Goal: Task Accomplishment & Management: Use online tool/utility

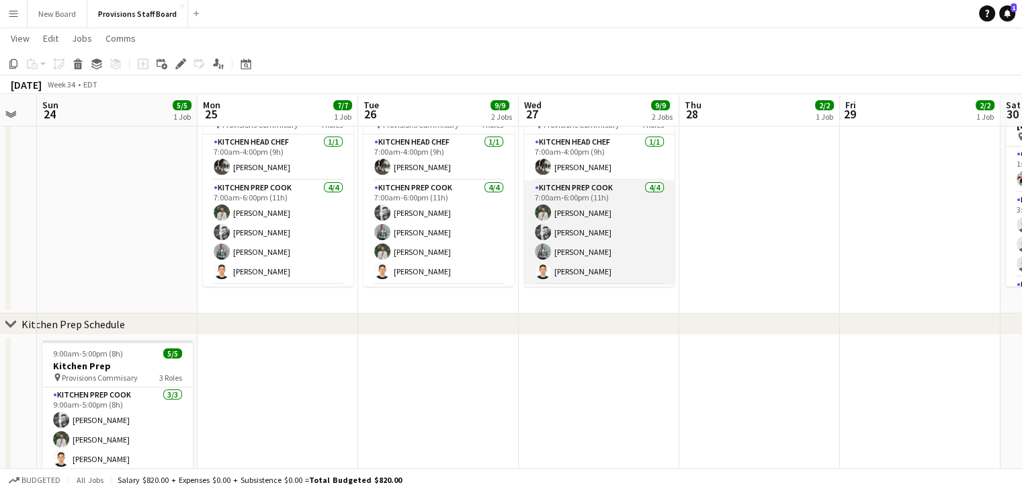
scroll to position [89, 0]
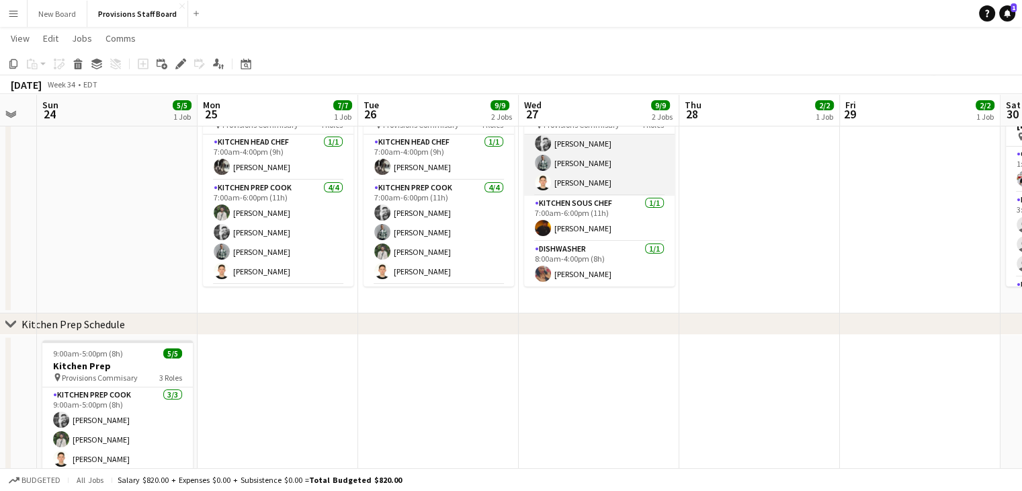
click at [613, 229] on app-card-role "Kitchen Sous Chef [DATE] 7:00am-6:00pm (11h) [PERSON_NAME]" at bounding box center [599, 219] width 151 height 46
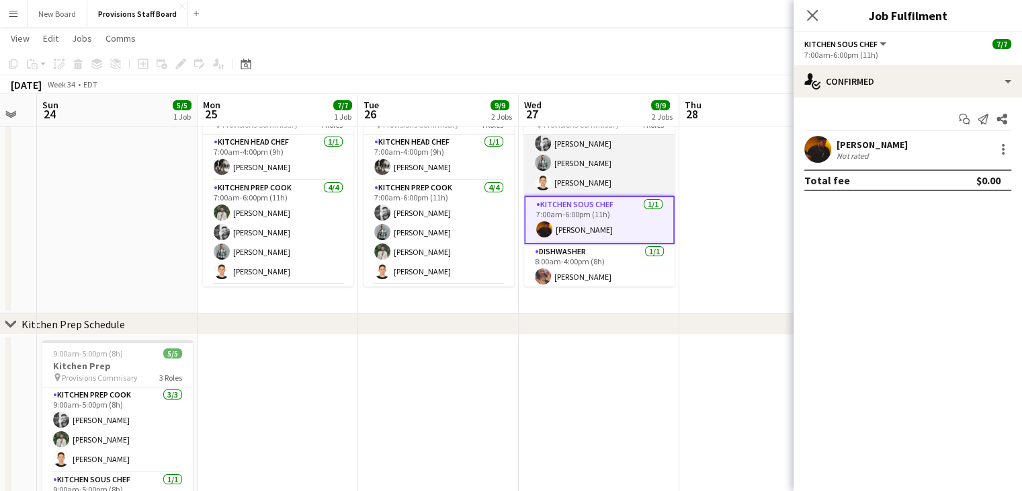
scroll to position [0, 0]
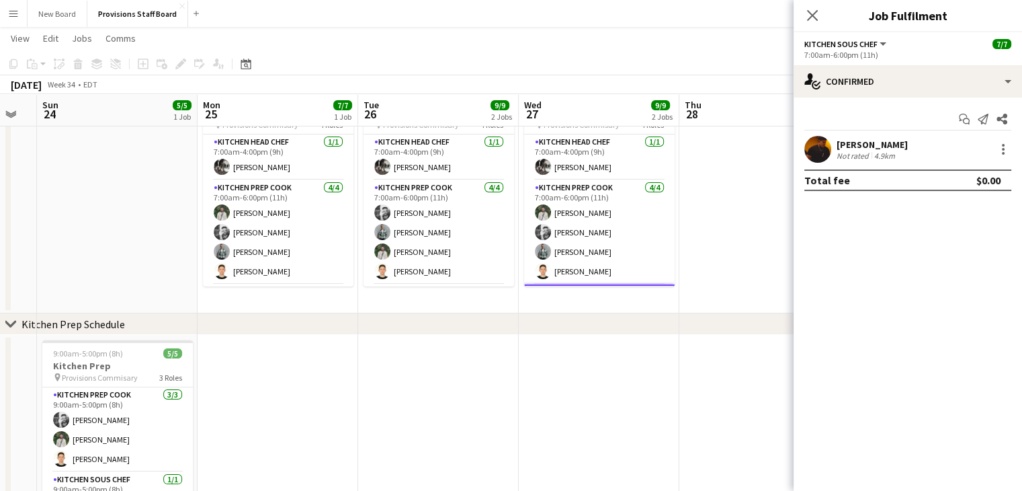
click at [743, 166] on app-date-cell at bounding box center [759, 197] width 161 height 231
